Goal: Task Accomplishment & Management: Manage account settings

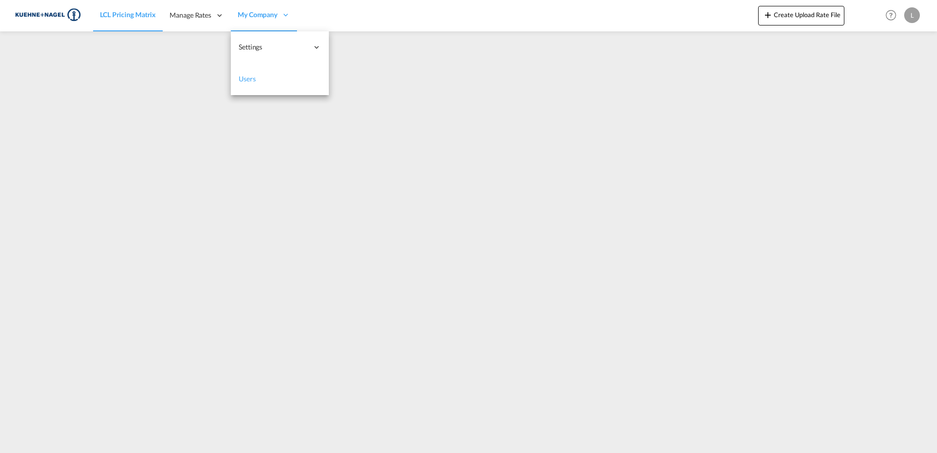
click at [262, 87] on link "Users" at bounding box center [280, 79] width 98 height 32
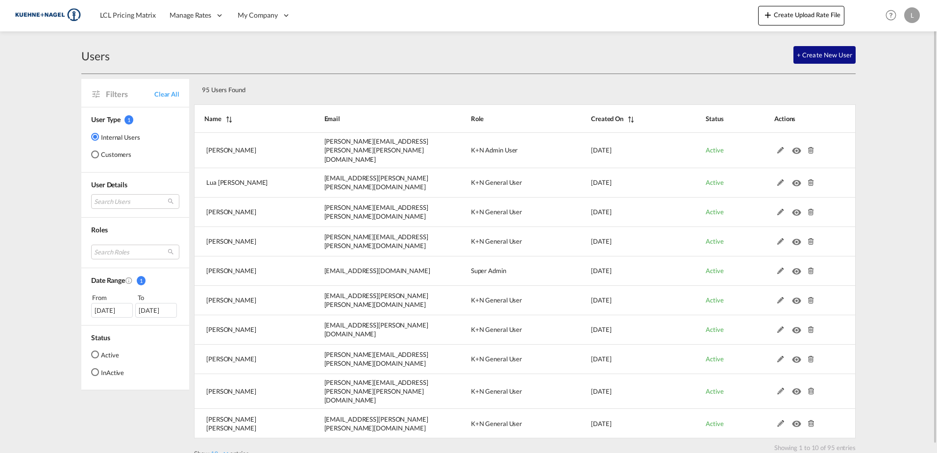
click at [847, 452] on link "Next" at bounding box center [843, 458] width 21 height 9
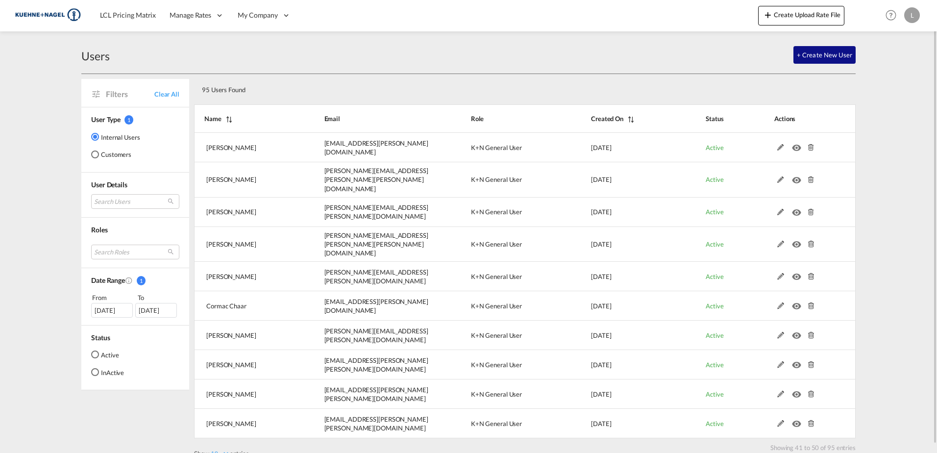
click at [847, 452] on link "Next" at bounding box center [843, 458] width 21 height 9
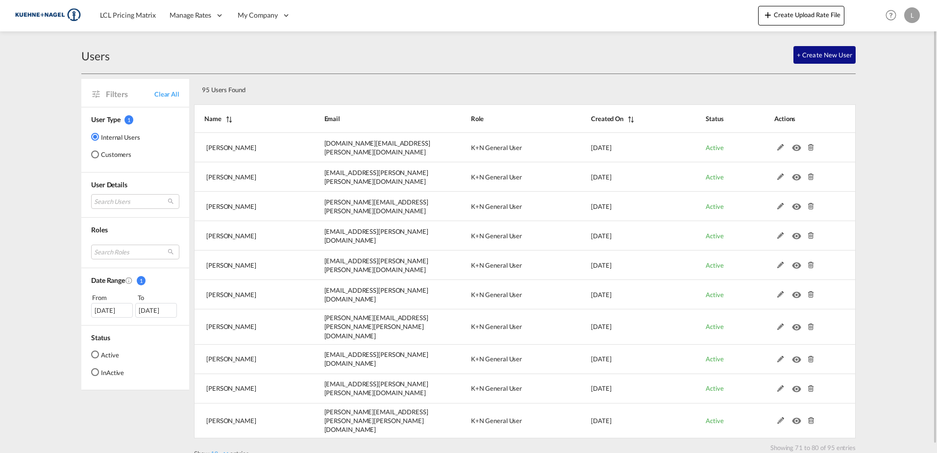
click at [847, 452] on link "Next" at bounding box center [843, 458] width 21 height 9
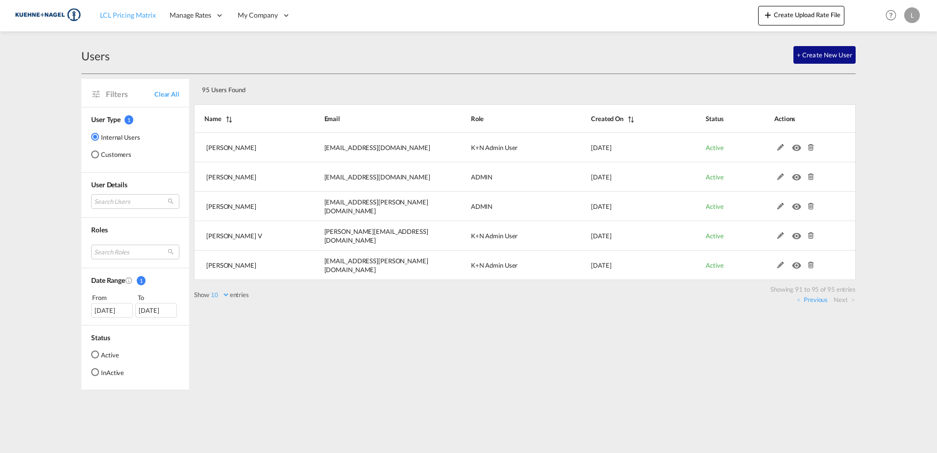
click at [129, 24] on link "LCL Pricing Matrix" at bounding box center [128, 16] width 70 height 32
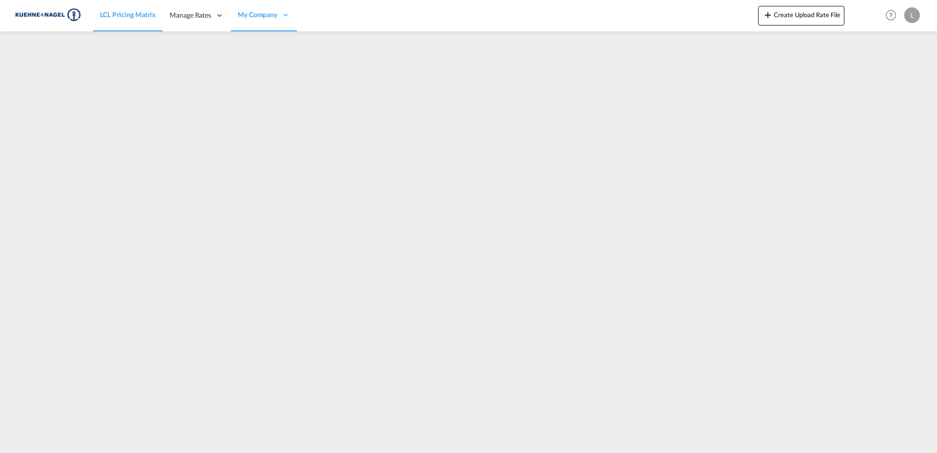
click at [132, 16] on span "LCL Pricing Matrix" at bounding box center [128, 14] width 56 height 8
click at [120, 11] on span "LCL Pricing Matrix" at bounding box center [128, 14] width 56 height 8
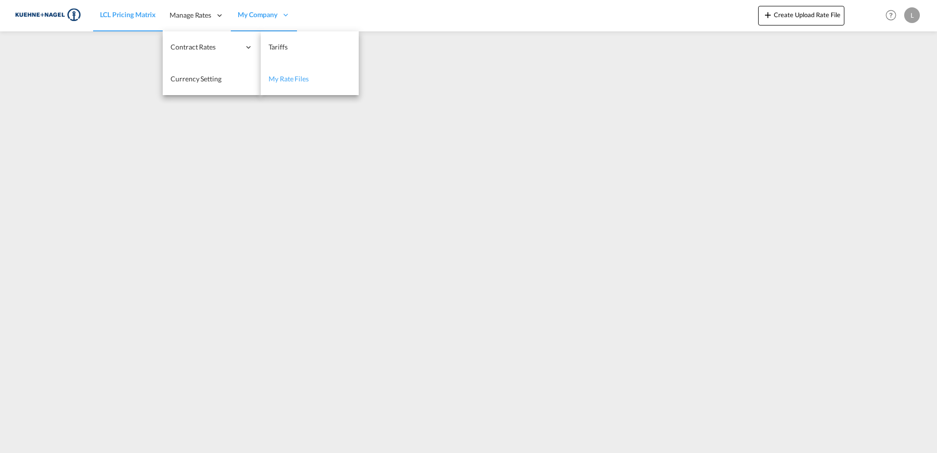
click at [289, 81] on span "My Rate Files" at bounding box center [288, 78] width 40 height 8
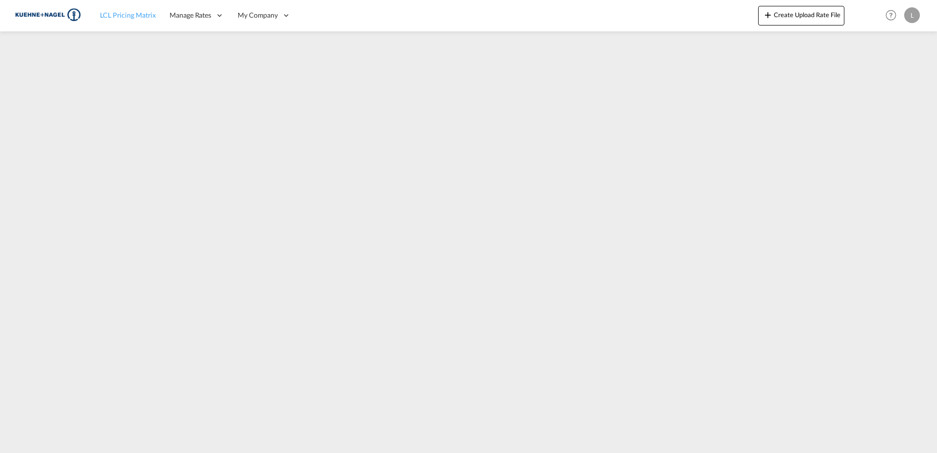
click at [144, 6] on link "LCL Pricing Matrix" at bounding box center [128, 16] width 70 height 32
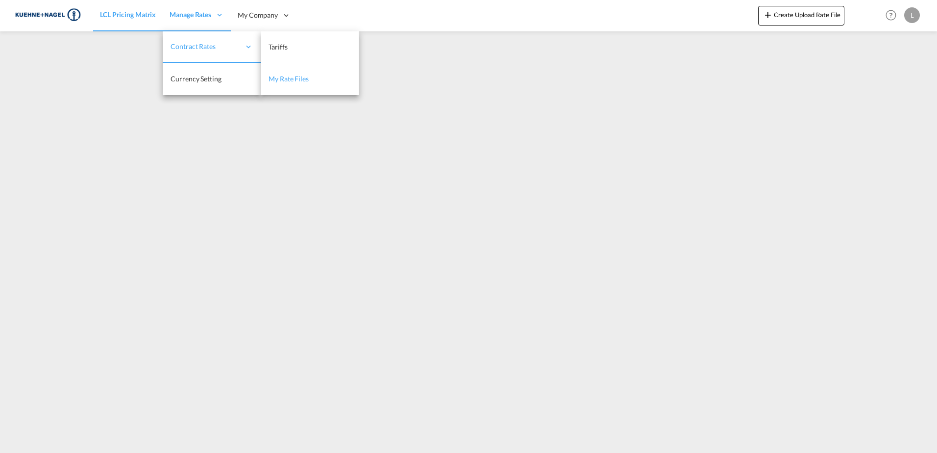
click at [278, 76] on span "My Rate Files" at bounding box center [288, 78] width 40 height 8
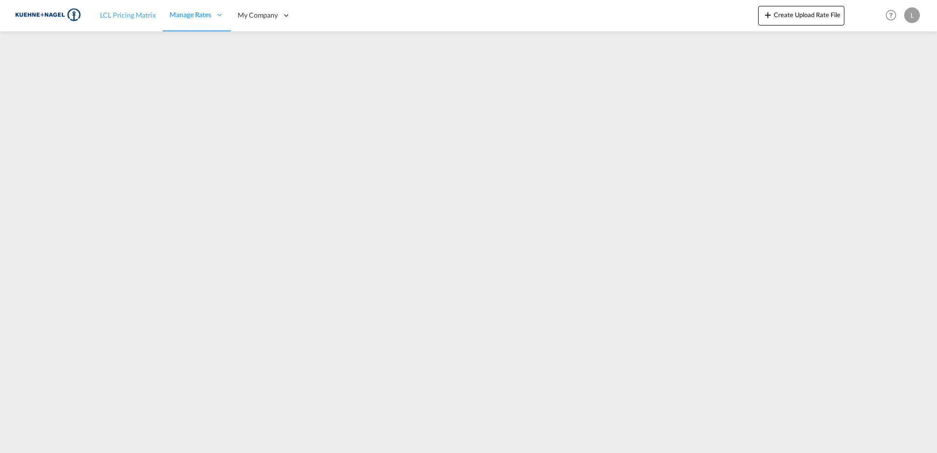
click at [124, 20] on span "LCL Pricing Matrix" at bounding box center [128, 15] width 56 height 10
